Goal: Communication & Community: Answer question/provide support

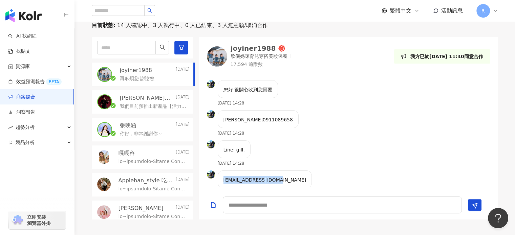
scroll to position [43, 0]
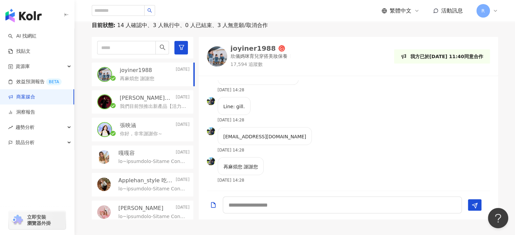
click at [359, 100] on div "Line: gill. [DATE] 14:28" at bounding box center [348, 112] width 299 height 30
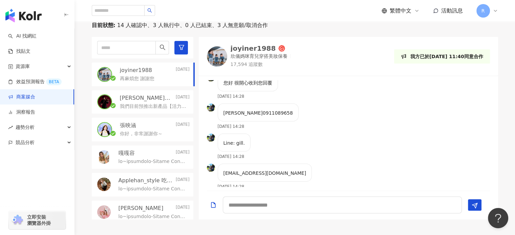
scroll to position [0, 0]
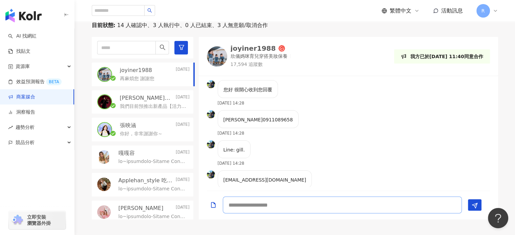
click at [281, 208] on textarea at bounding box center [342, 205] width 239 height 17
type textarea "**********"
click at [477, 207] on icon "Send" at bounding box center [475, 206] width 6 height 6
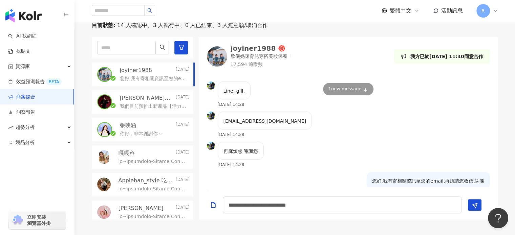
scroll to position [73, 0]
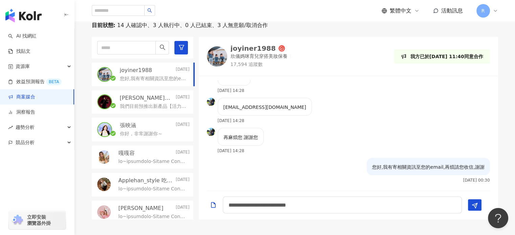
click at [214, 55] on img at bounding box center [217, 56] width 20 height 20
click at [165, 104] on p "我們目前預推出新產品【活力蛋白 VIGOR】， 是一款含有優質蛋白、高鈣的的全方位機能營養品。 為忙碌又三餐不正常,營養不均的族群設計,提供活力有勁的能量來源…" at bounding box center [153, 106] width 67 height 7
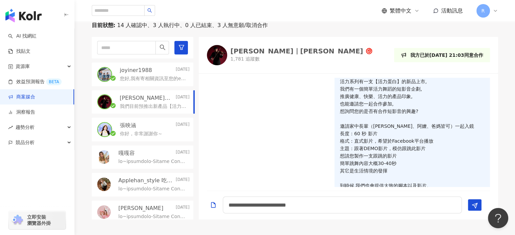
scroll to position [114, 0]
